Goal: Task Accomplishment & Management: Manage account settings

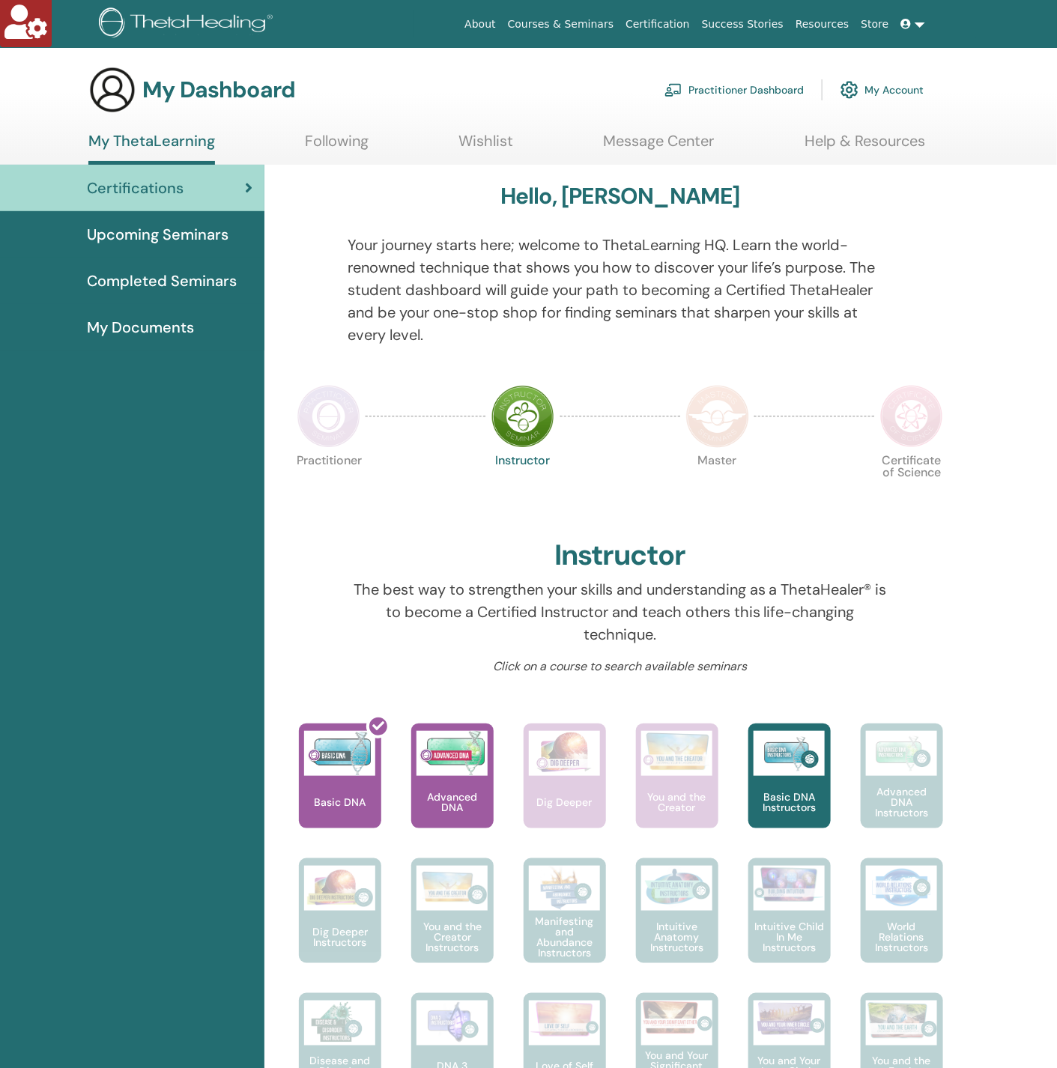
click at [881, 93] on link "My Account" at bounding box center [881, 89] width 83 height 33
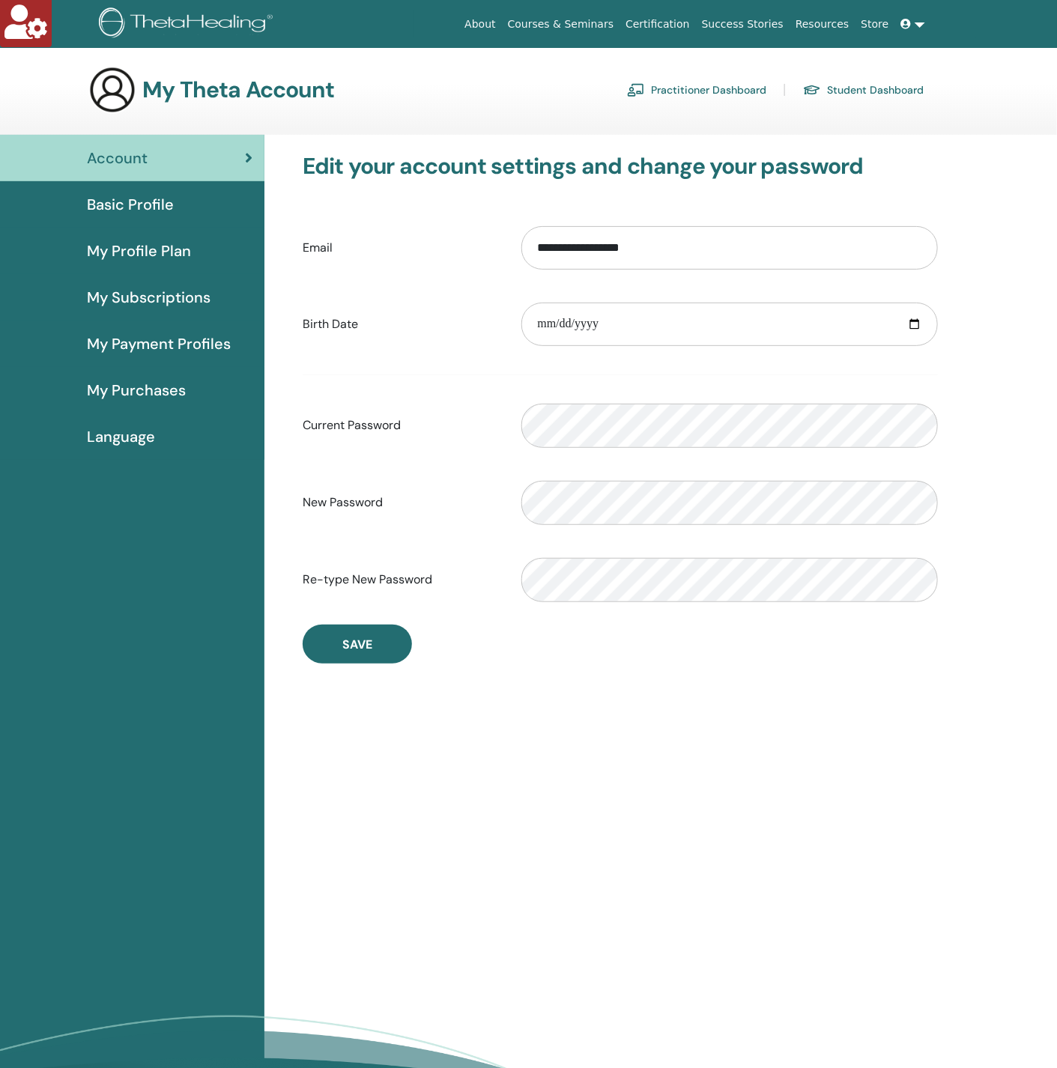
click at [142, 209] on span "Basic Profile" at bounding box center [130, 204] width 87 height 22
